Goal: Information Seeking & Learning: Learn about a topic

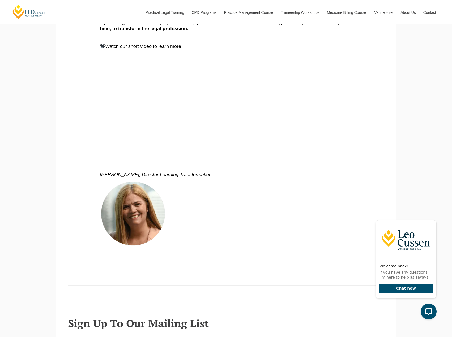
scroll to position [531, 0]
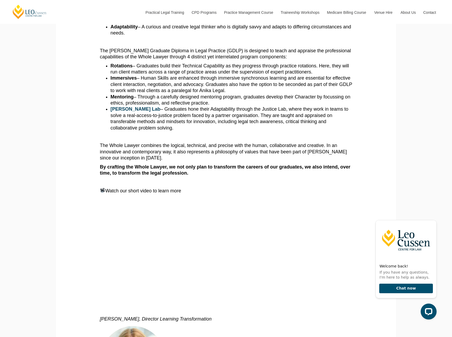
click at [109, 166] on strong "By crafting the Whole Lawyer, we not only plan to transform the careers of our …" at bounding box center [225, 169] width 250 height 11
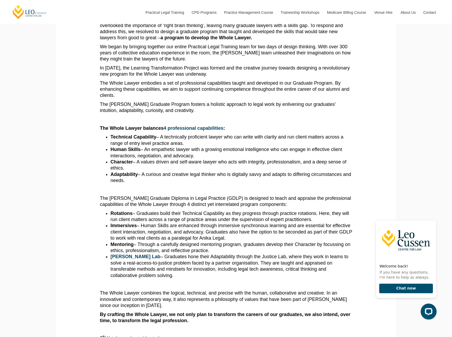
scroll to position [239, 0]
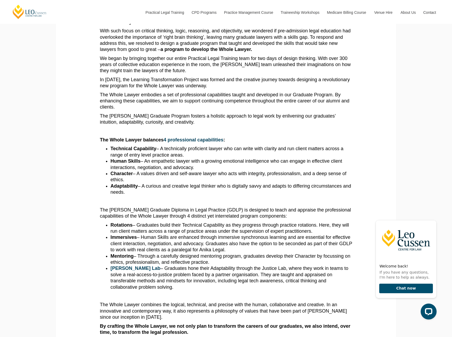
drag, startPoint x: 142, startPoint y: 194, endPoint x: 100, endPoint y: 138, distance: 70.2
click at [100, 138] on section "When a new lawyer enters the profession, how do they experience it for the firs…" at bounding box center [226, 223] width 332 height 709
copy article "The Whole Lawyer balances 4 professional capabilities : Technical Capability – …"
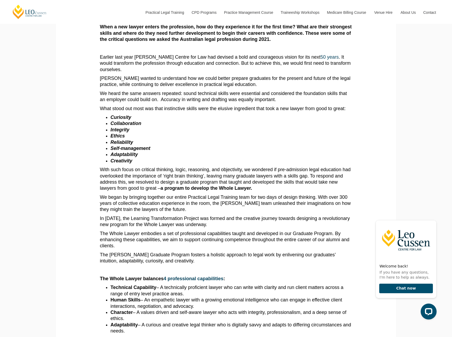
scroll to position [106, 0]
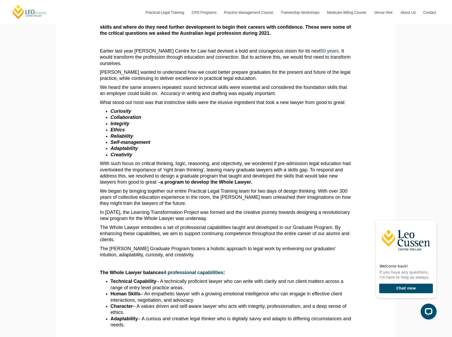
click at [187, 236] on p "The Whole Lawyer embodies a set of professional capabilities taught and develop…" at bounding box center [226, 234] width 252 height 19
